Goal: Transaction & Acquisition: Purchase product/service

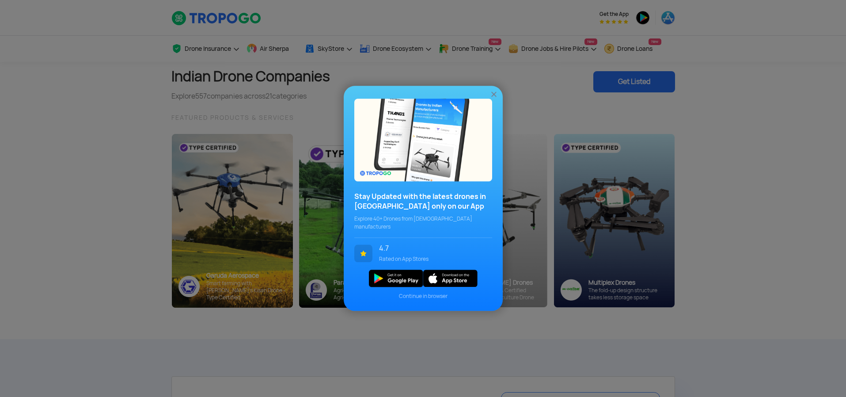
click at [439, 293] on span "Continue in browser" at bounding box center [423, 297] width 138 height 8
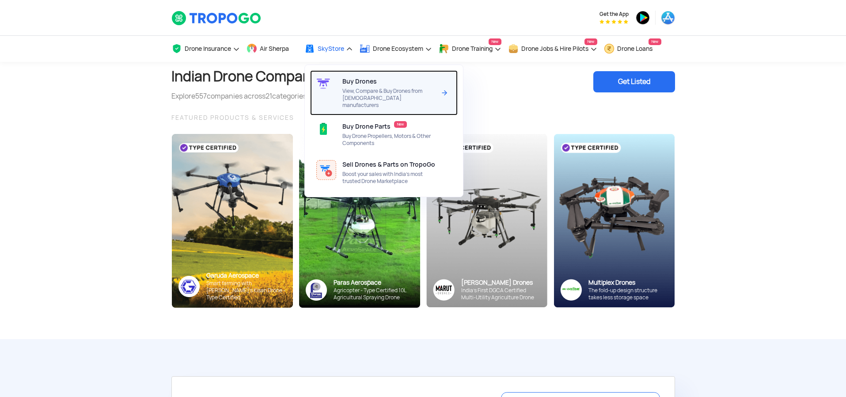
click at [358, 86] on div "Buy Drones View, Compare & Buy Drones from [DEMOGRAPHIC_DATA] manufacturers" at bounding box center [391, 92] width 97 height 45
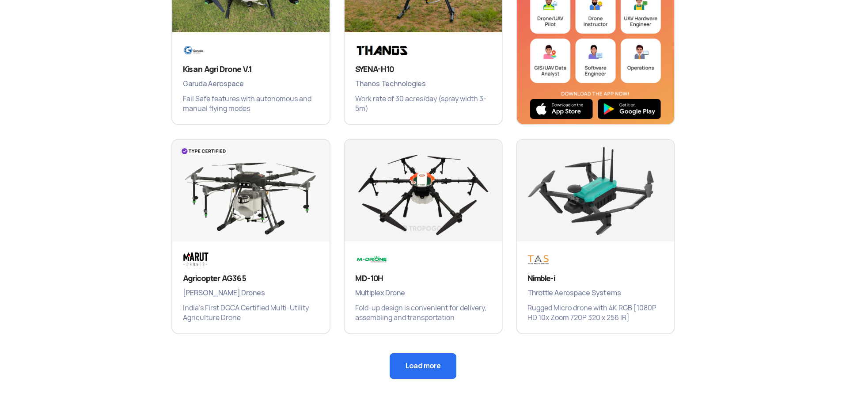
scroll to position [516, 0]
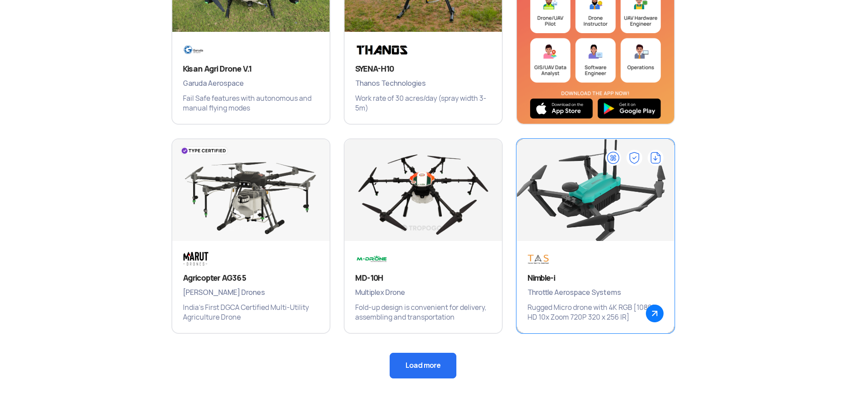
click at [618, 216] on img at bounding box center [595, 194] width 189 height 133
